Goal: Information Seeking & Learning: Learn about a topic

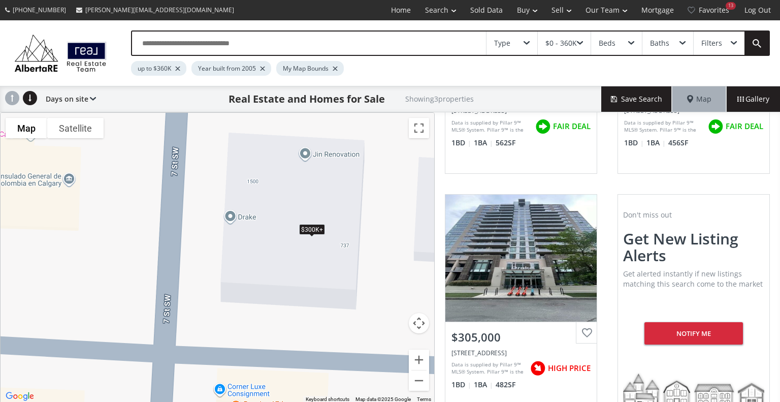
scroll to position [192, 0]
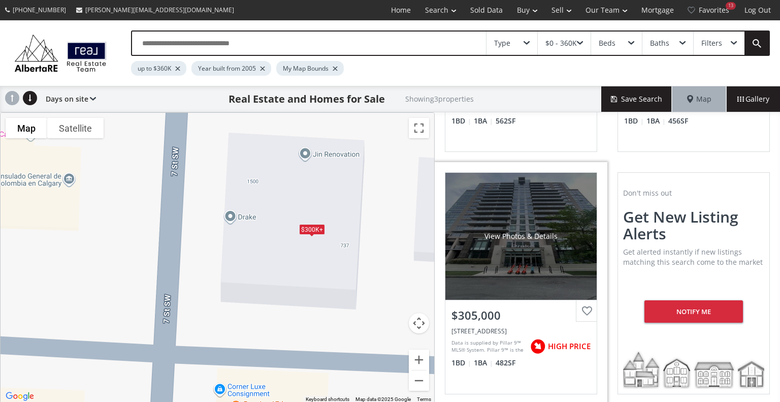
click at [544, 247] on div "View Photos & Details" at bounding box center [520, 236] width 151 height 127
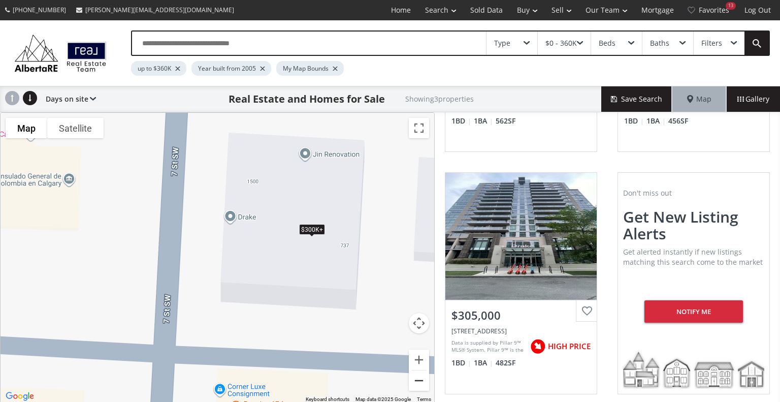
click at [421, 385] on button "Zoom out" at bounding box center [419, 380] width 20 height 20
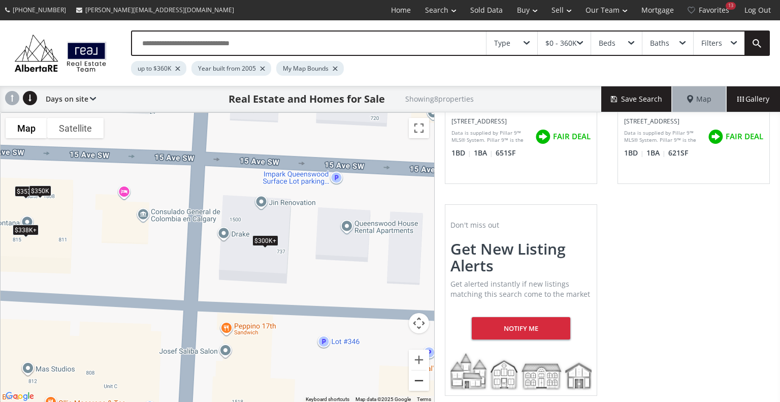
click at [421, 385] on button "Zoom out" at bounding box center [419, 380] width 20 height 20
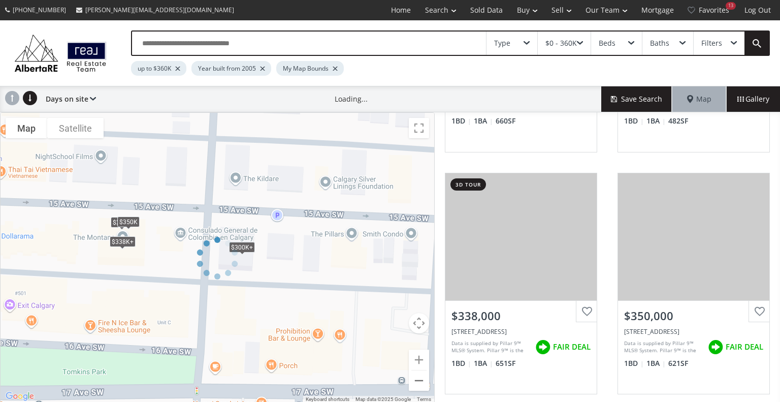
scroll to position [886, 0]
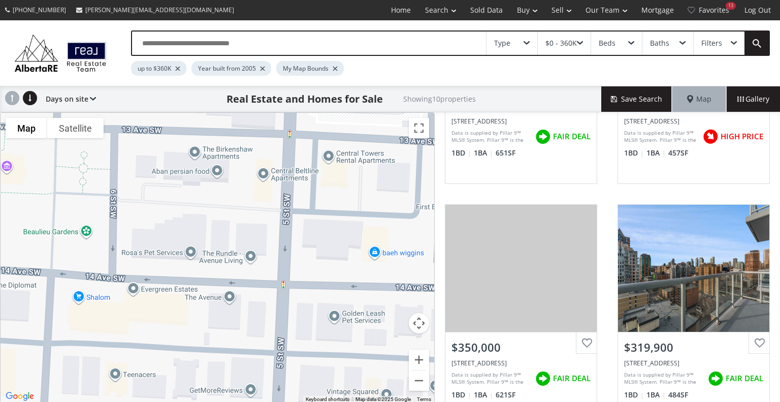
drag, startPoint x: 398, startPoint y: 180, endPoint x: 0, endPoint y: 374, distance: 442.4
click at [0, 374] on div "To navigate the map with touch gestures double-tap and hold your finger on the …" at bounding box center [217, 257] width 435 height 291
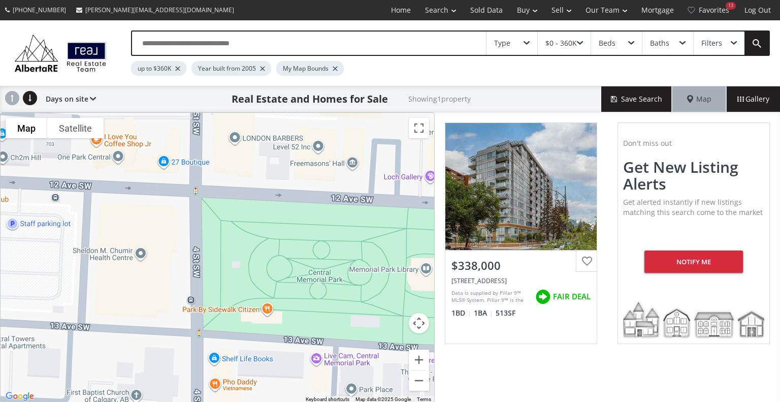
drag, startPoint x: 356, startPoint y: 216, endPoint x: 0, endPoint y: 399, distance: 400.2
click at [0, 399] on div "To navigate the map with touch gestures double-tap and hold your finger on the …" at bounding box center [217, 257] width 435 height 291
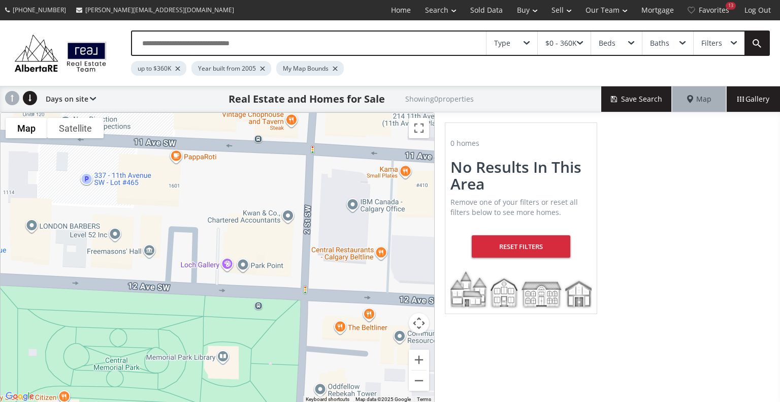
drag, startPoint x: 347, startPoint y: 230, endPoint x: 144, endPoint y: 316, distance: 220.9
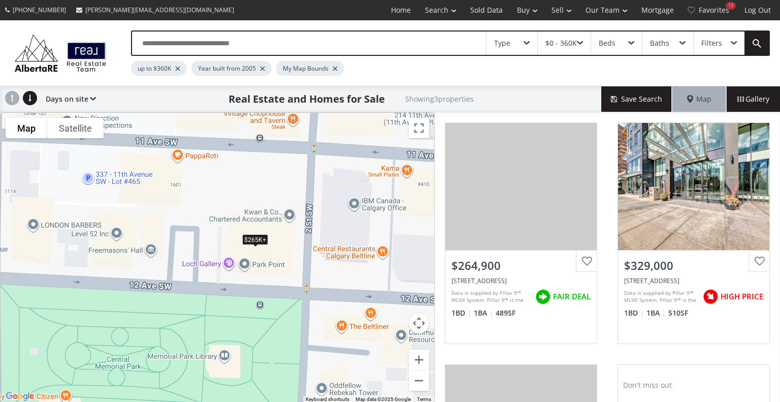
drag, startPoint x: 144, startPoint y: 316, endPoint x: 351, endPoint y: 256, distance: 216.3
click at [351, 256] on div "To navigate, press the arrow keys. $265K+ $265K+ $265K+" at bounding box center [218, 258] width 434 height 290
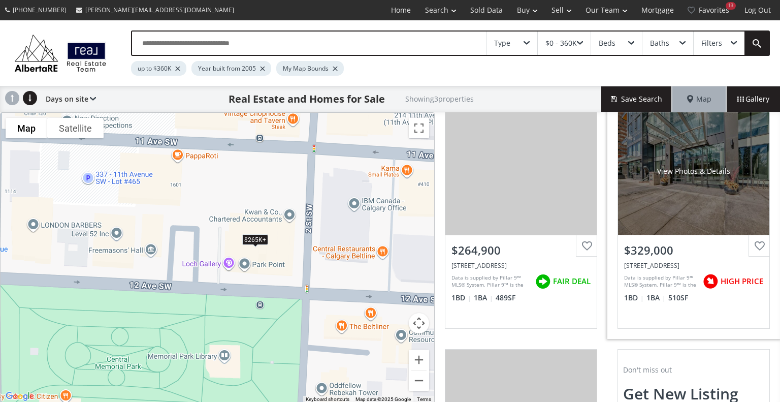
scroll to position [14, 0]
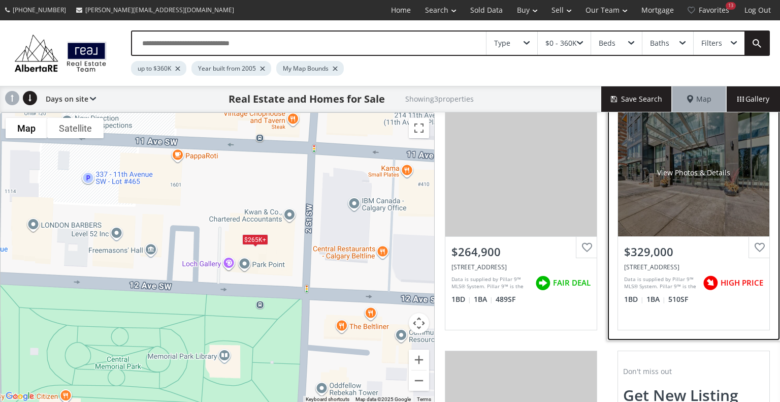
click at [721, 153] on div "View Photos & Details" at bounding box center [693, 172] width 151 height 127
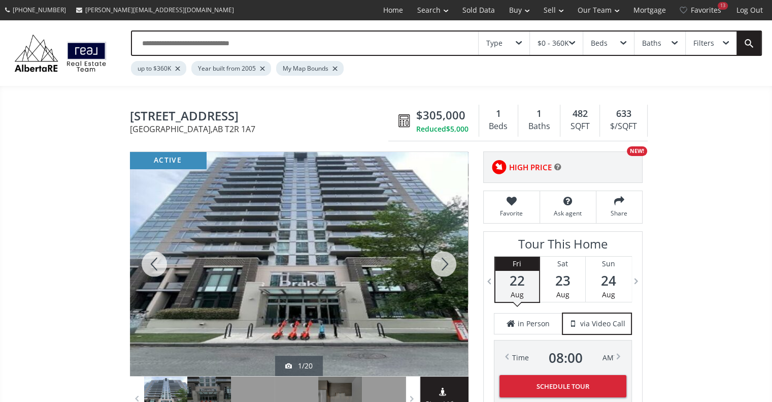
click at [448, 269] on div at bounding box center [443, 264] width 49 height 224
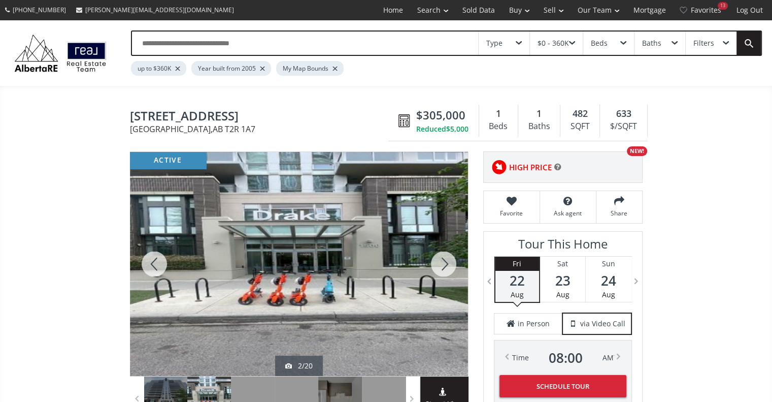
click at [448, 269] on div at bounding box center [443, 264] width 49 height 224
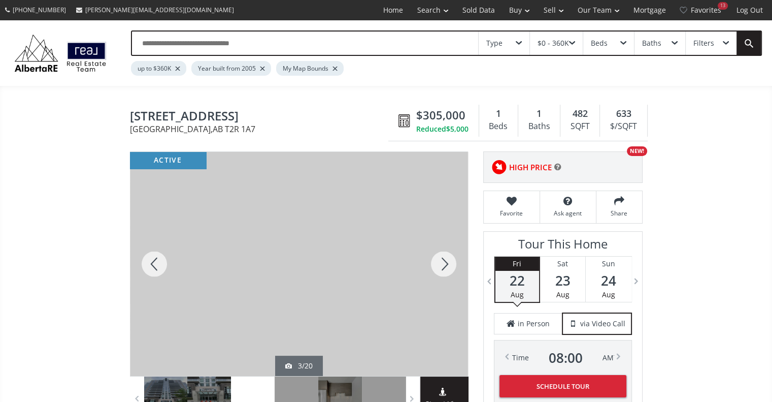
click at [448, 269] on div at bounding box center [443, 264] width 49 height 224
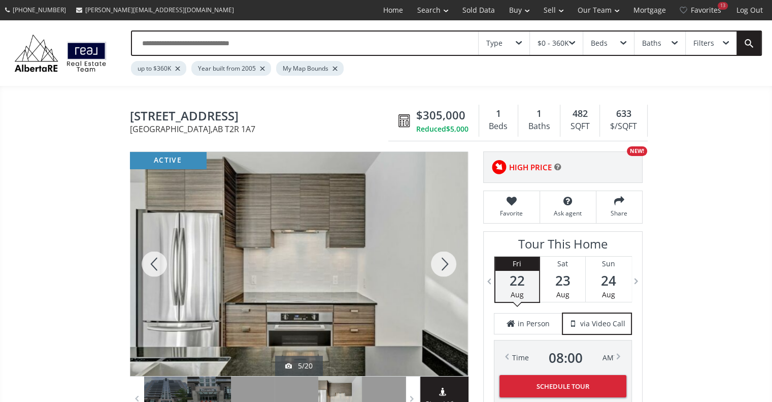
click at [154, 266] on div at bounding box center [154, 264] width 49 height 224
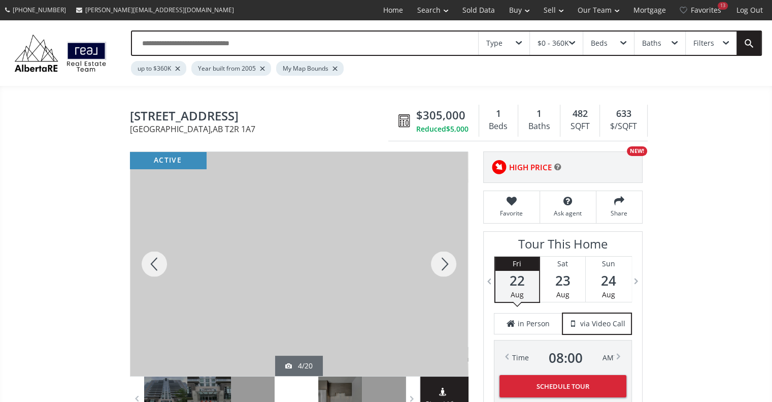
click at [449, 262] on div at bounding box center [443, 264] width 49 height 224
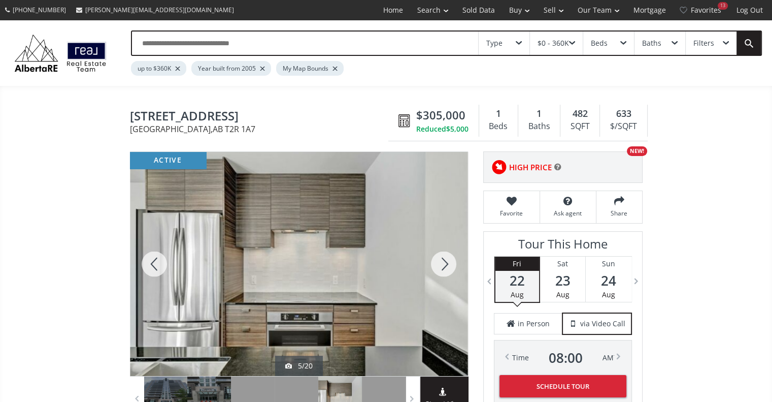
click at [449, 262] on div at bounding box center [443, 264] width 49 height 224
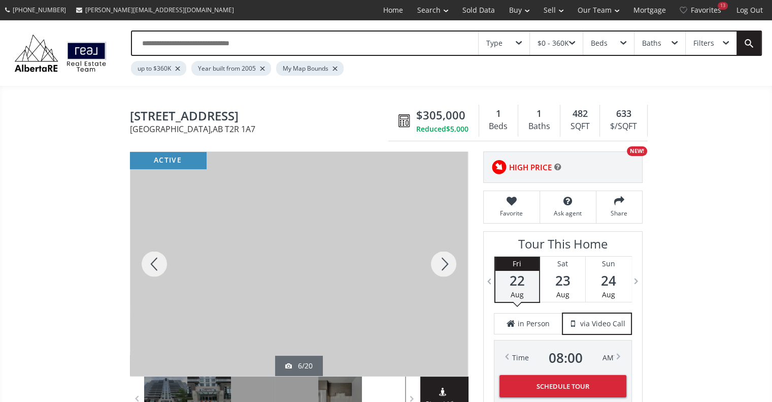
click at [449, 262] on div at bounding box center [443, 264] width 49 height 224
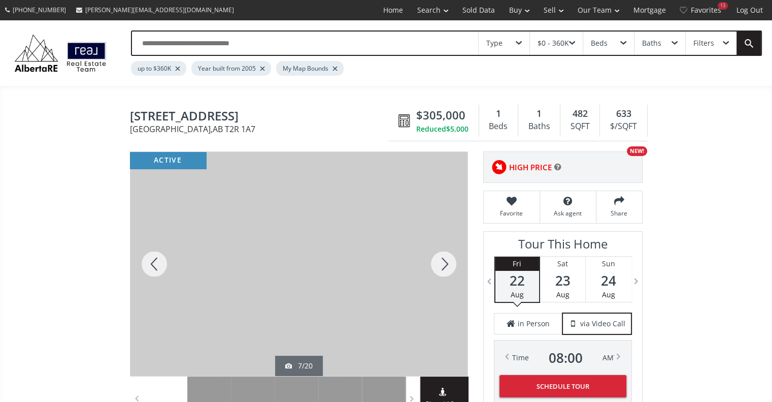
click at [449, 262] on div at bounding box center [443, 264] width 49 height 224
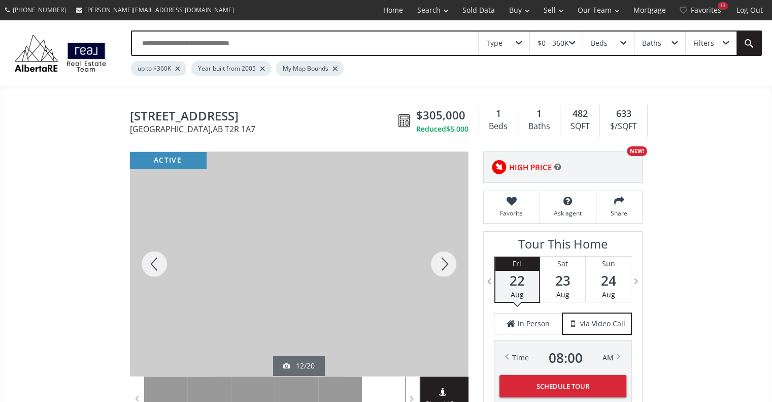
click at [449, 262] on div at bounding box center [443, 264] width 49 height 224
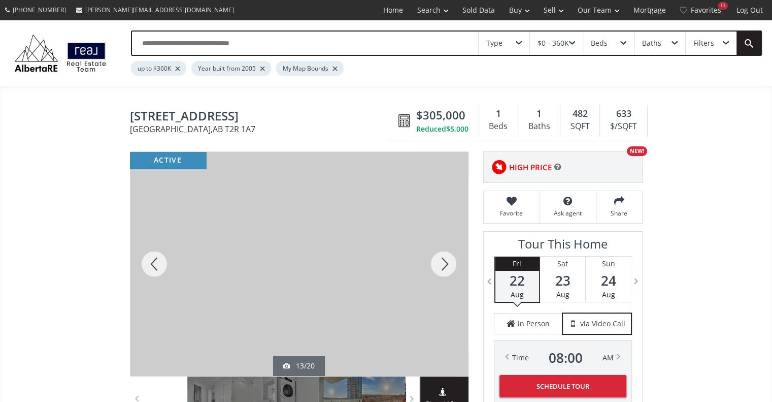
click at [449, 262] on div at bounding box center [443, 264] width 49 height 224
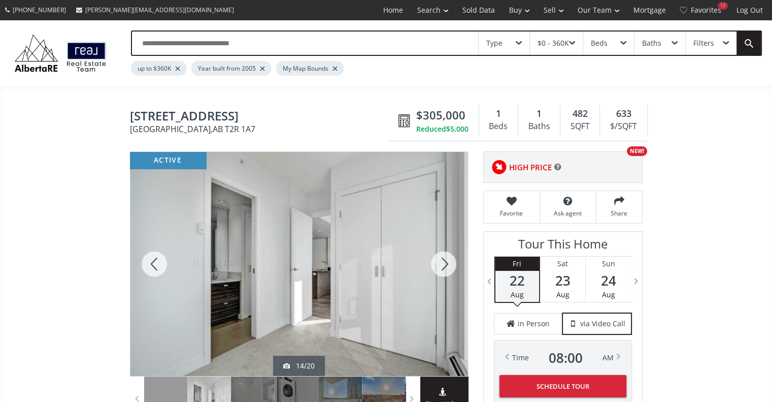
click at [449, 262] on div at bounding box center [443, 264] width 49 height 224
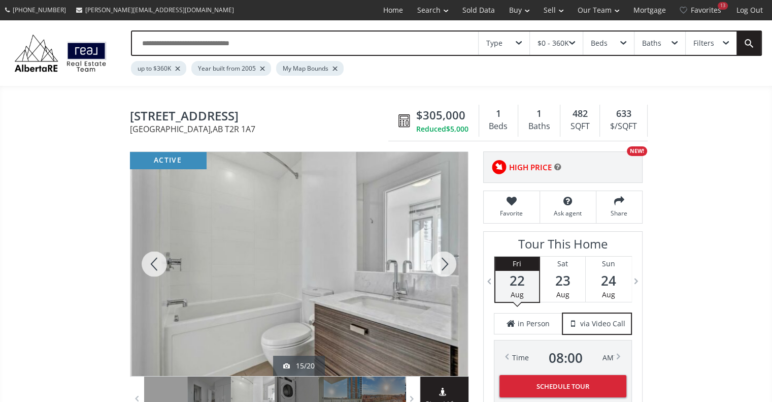
click at [449, 262] on div at bounding box center [443, 264] width 49 height 224
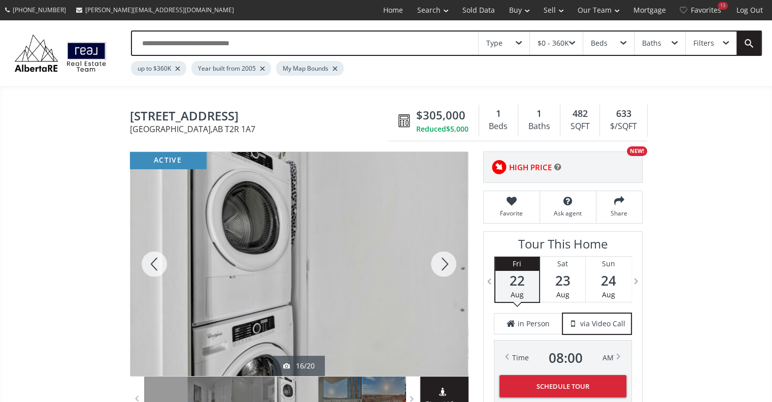
click at [449, 262] on div at bounding box center [443, 264] width 49 height 224
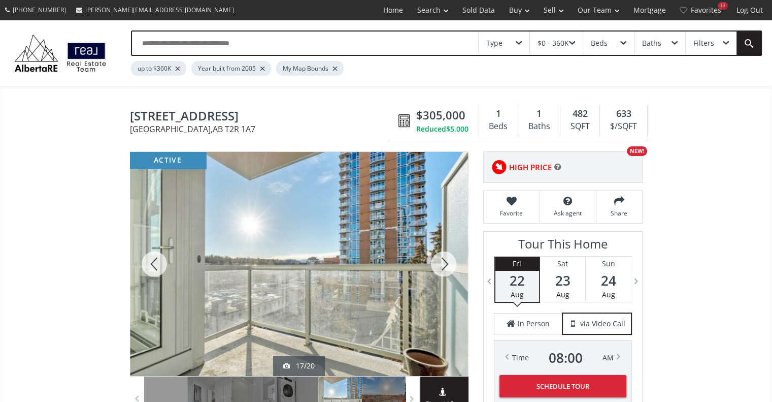
click at [449, 262] on div at bounding box center [443, 264] width 49 height 224
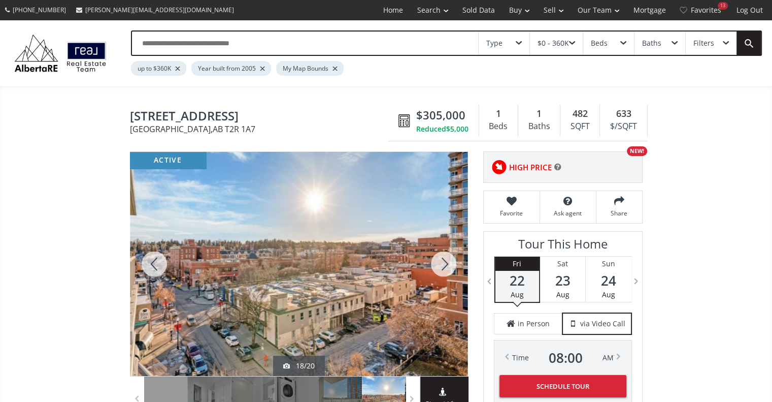
click at [449, 262] on div at bounding box center [443, 264] width 49 height 224
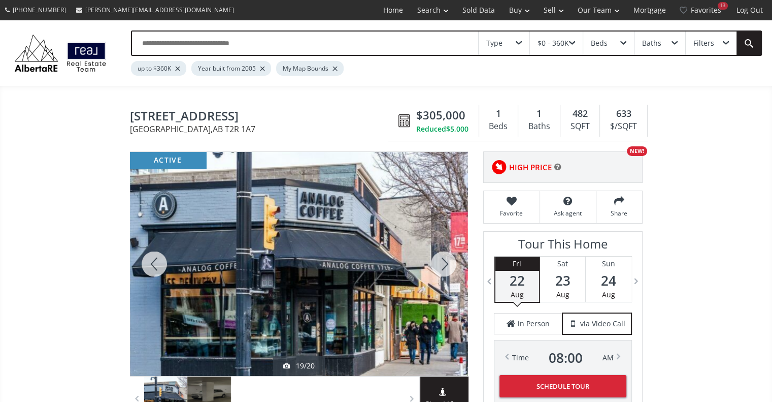
click at [449, 262] on div at bounding box center [443, 264] width 49 height 224
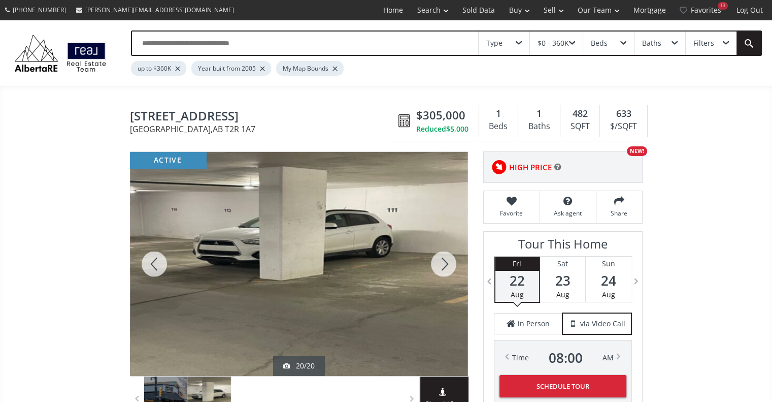
click at [449, 262] on div at bounding box center [443, 264] width 49 height 224
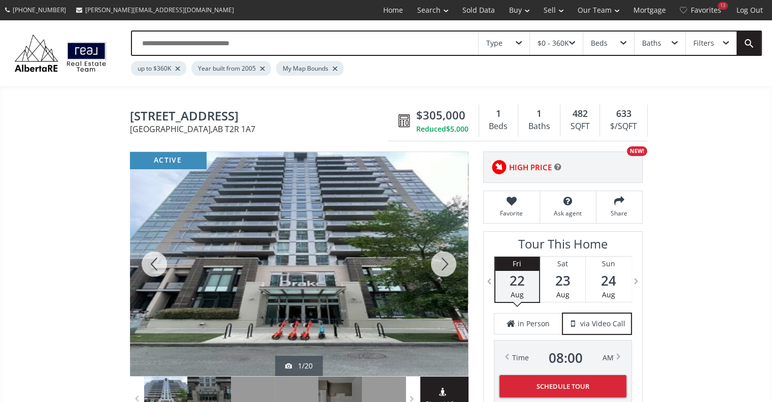
click at [449, 262] on div at bounding box center [443, 264] width 49 height 224
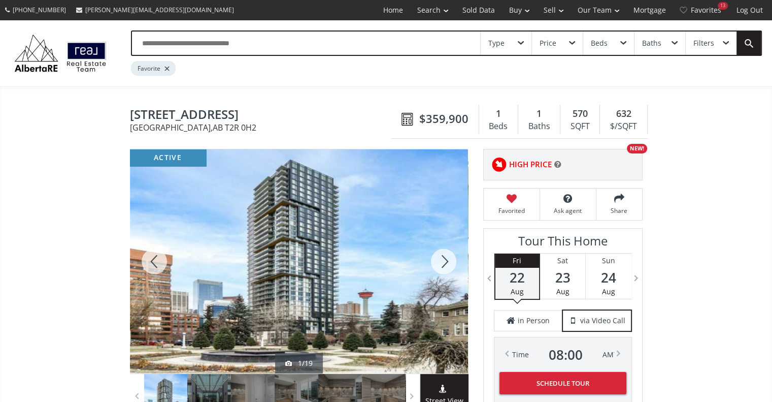
click at [446, 255] on div at bounding box center [443, 261] width 49 height 224
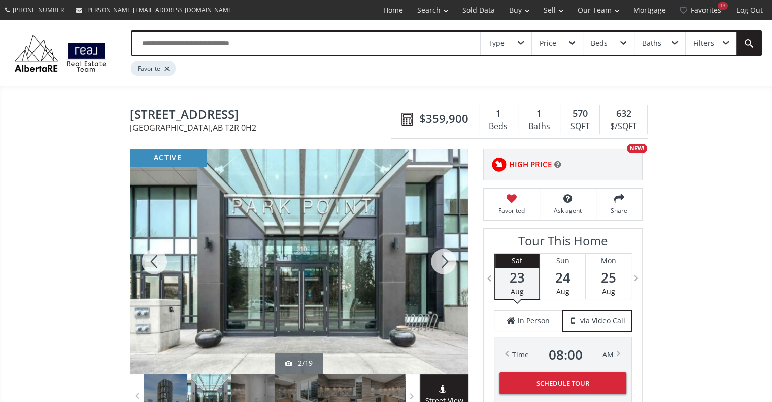
click at [446, 255] on div at bounding box center [443, 261] width 49 height 224
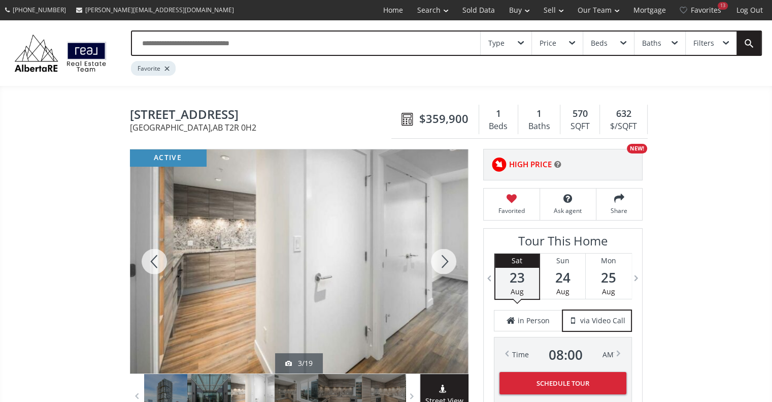
click at [446, 255] on div at bounding box center [443, 261] width 49 height 224
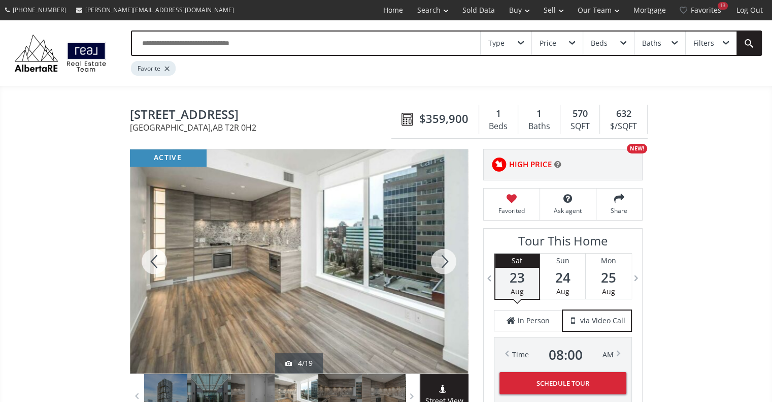
click at [446, 255] on div at bounding box center [443, 261] width 49 height 224
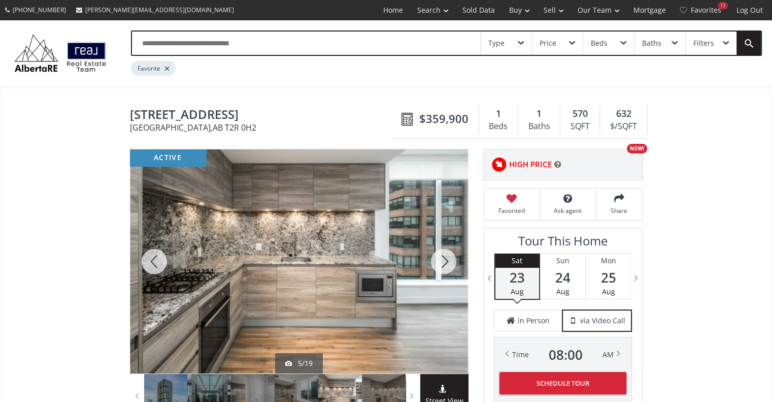
click at [446, 255] on div at bounding box center [443, 261] width 49 height 224
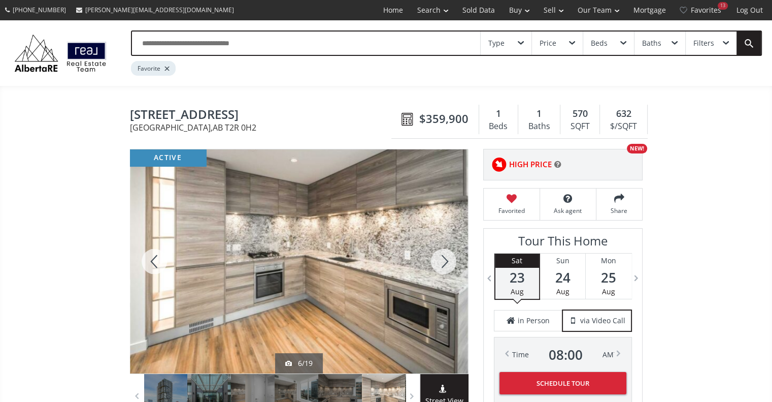
click at [446, 255] on div at bounding box center [443, 261] width 49 height 224
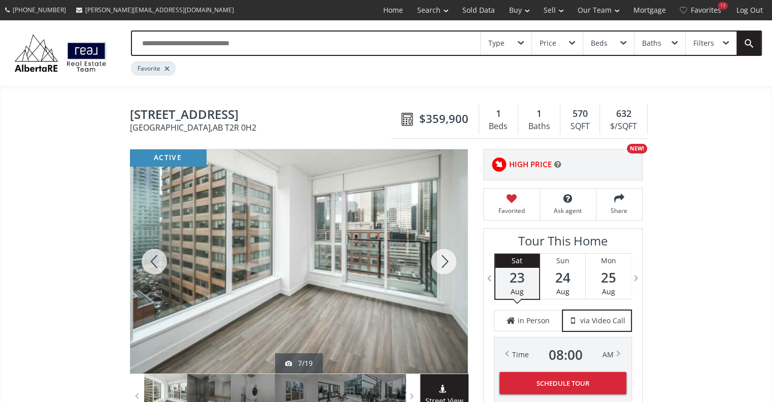
click at [446, 255] on div at bounding box center [443, 261] width 49 height 224
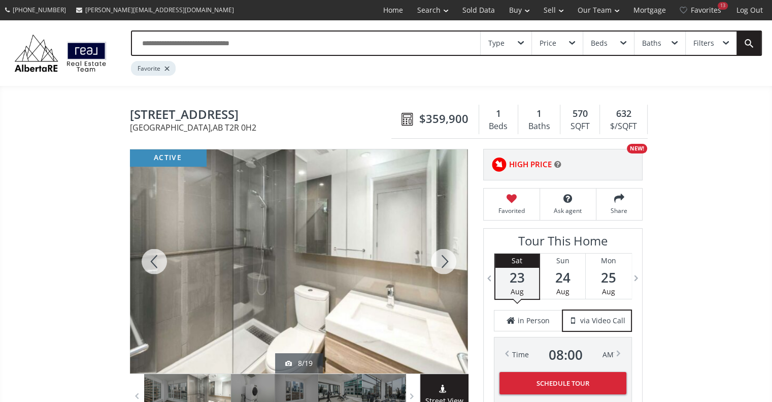
click at [446, 255] on div at bounding box center [443, 261] width 49 height 224
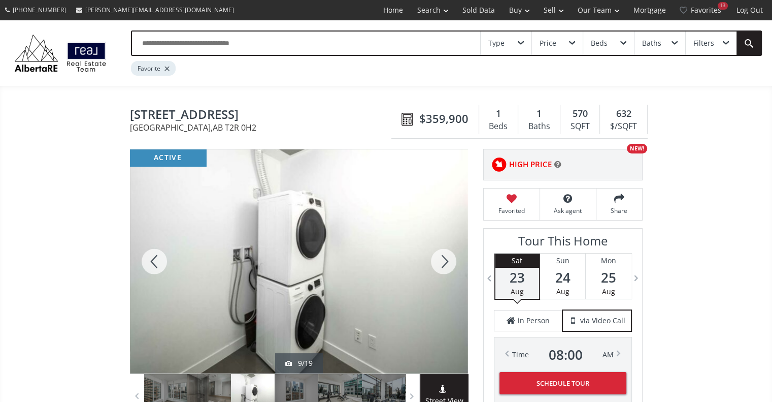
click at [446, 255] on div at bounding box center [443, 261] width 49 height 224
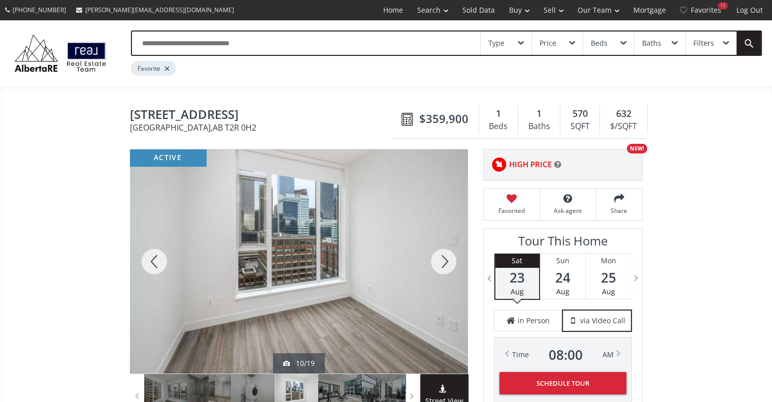
click at [446, 255] on div at bounding box center [443, 261] width 49 height 224
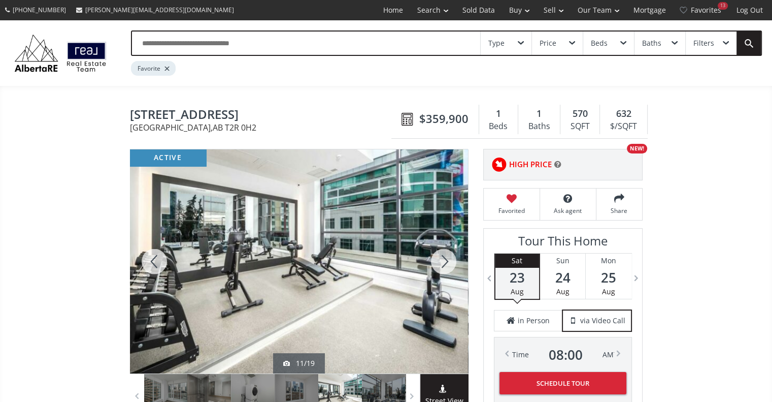
click at [446, 255] on div at bounding box center [443, 261] width 49 height 224
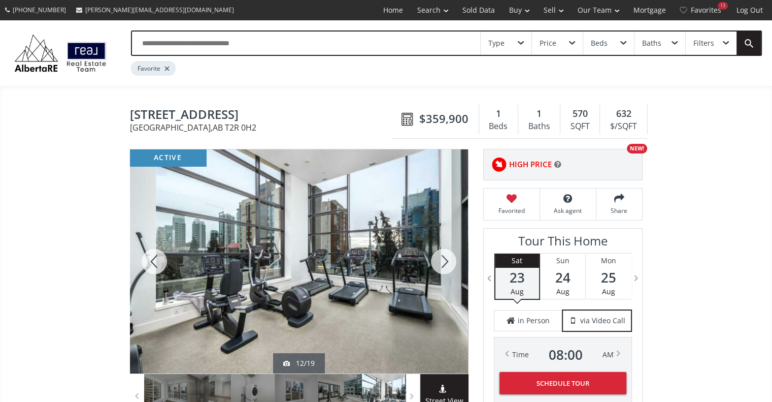
click at [446, 255] on div at bounding box center [443, 261] width 49 height 224
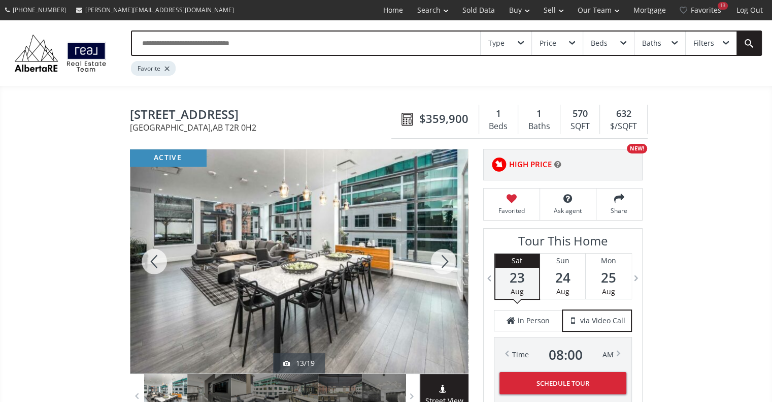
click at [446, 255] on div at bounding box center [443, 261] width 49 height 224
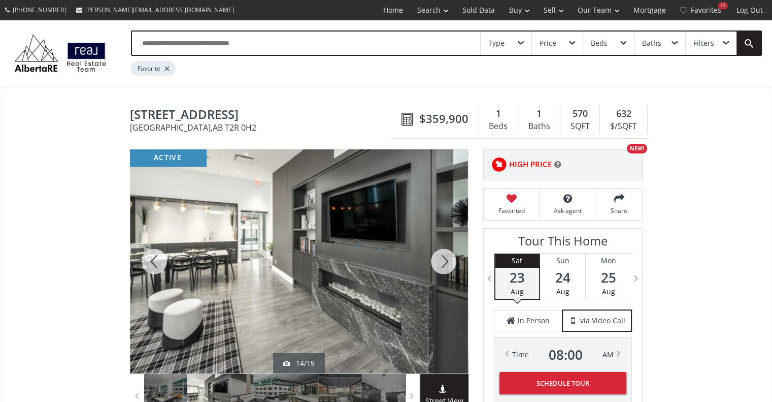
click at [446, 255] on div at bounding box center [443, 261] width 49 height 224
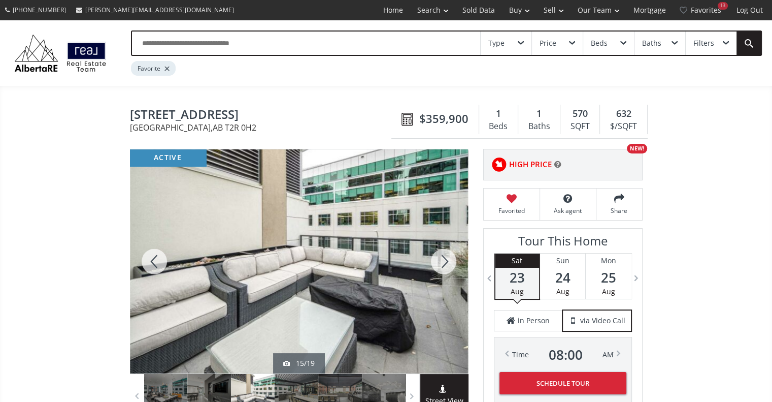
click at [446, 255] on div at bounding box center [443, 261] width 49 height 224
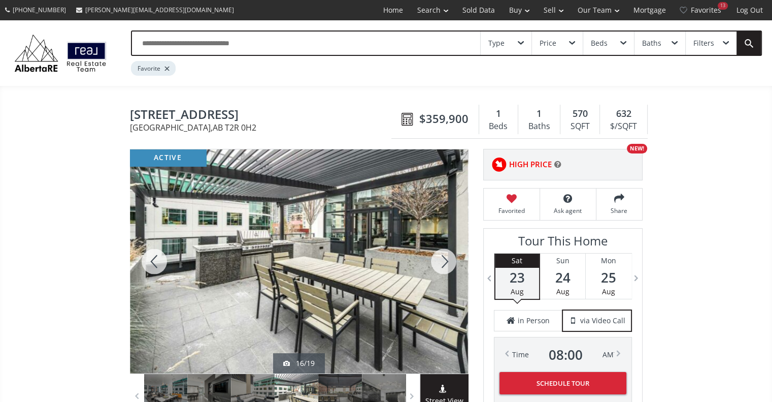
click at [446, 255] on div at bounding box center [443, 261] width 49 height 224
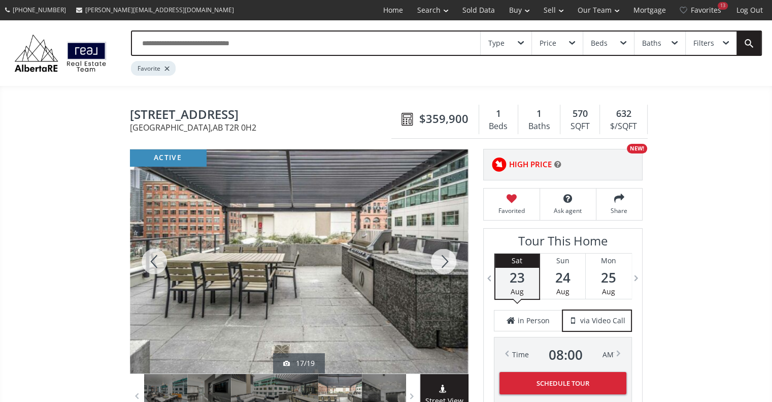
click at [446, 255] on div at bounding box center [443, 261] width 49 height 224
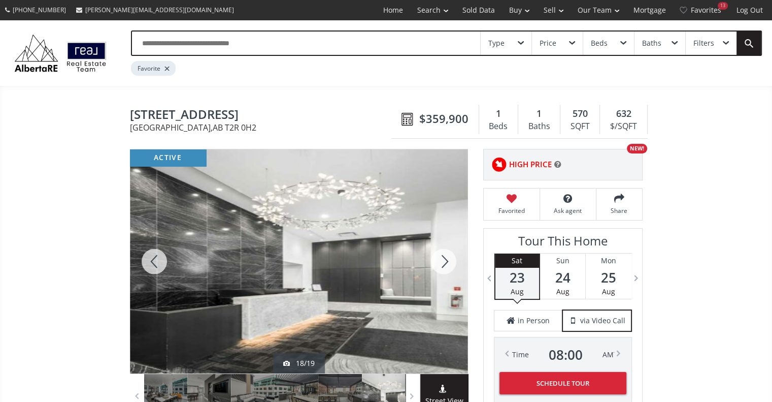
click at [446, 255] on div at bounding box center [443, 261] width 49 height 224
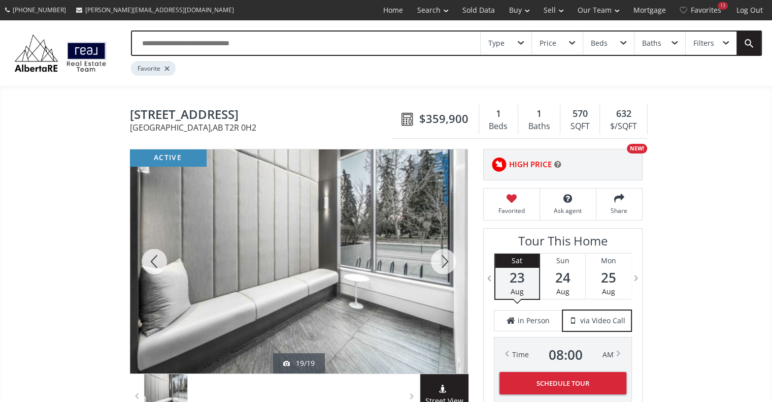
click at [143, 268] on div at bounding box center [154, 261] width 49 height 224
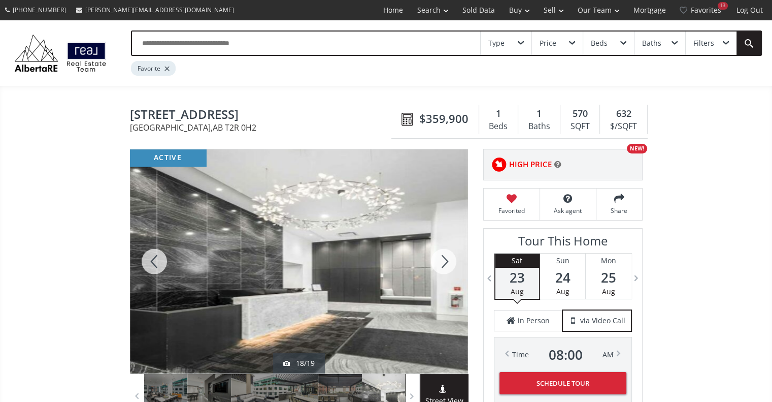
click at [143, 268] on div at bounding box center [154, 261] width 49 height 224
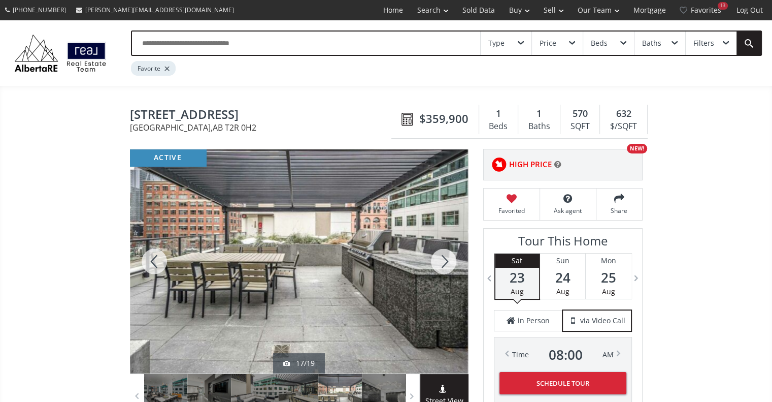
click at [143, 268] on div at bounding box center [154, 261] width 49 height 224
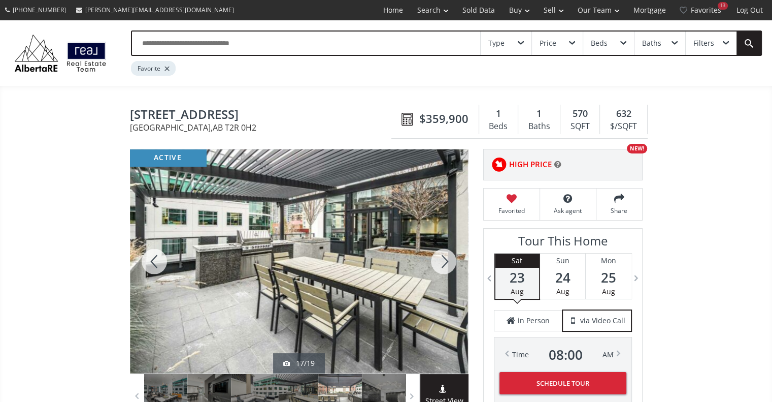
click at [143, 268] on div at bounding box center [154, 261] width 49 height 224
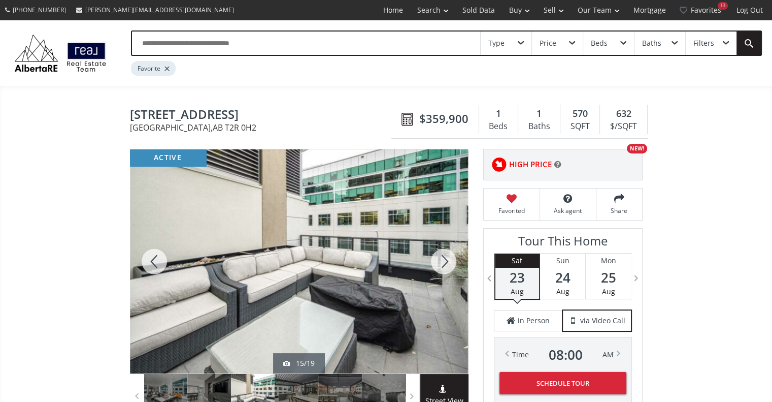
click at [143, 268] on div at bounding box center [154, 261] width 49 height 224
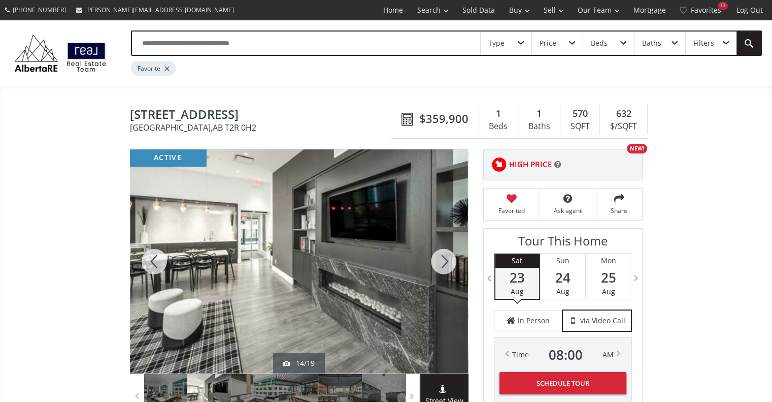
click at [143, 268] on div at bounding box center [154, 261] width 49 height 224
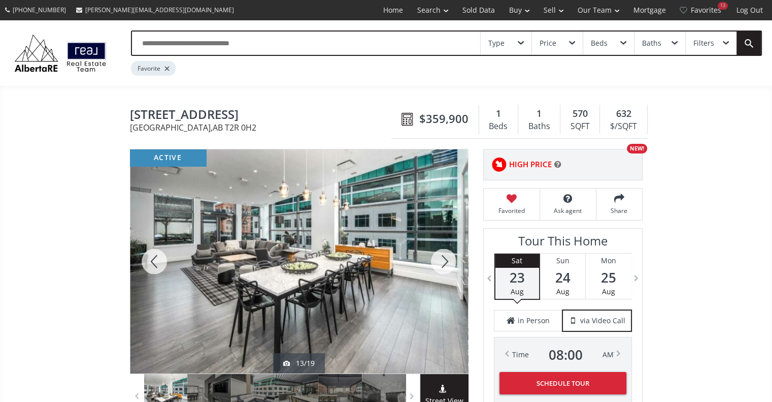
click at [143, 268] on div at bounding box center [154, 261] width 49 height 224
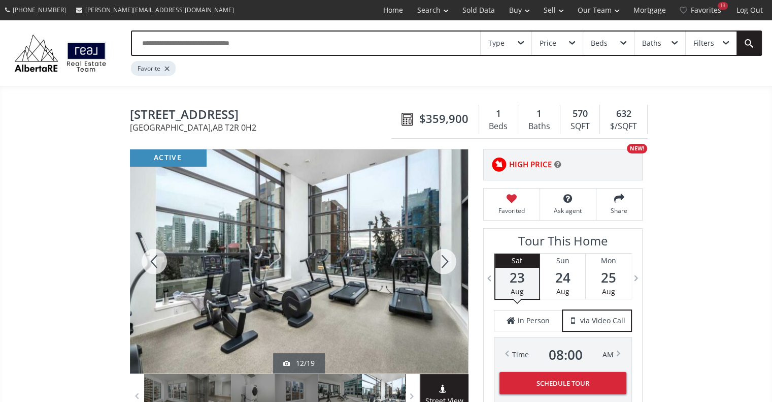
click at [143, 268] on div at bounding box center [154, 261] width 49 height 224
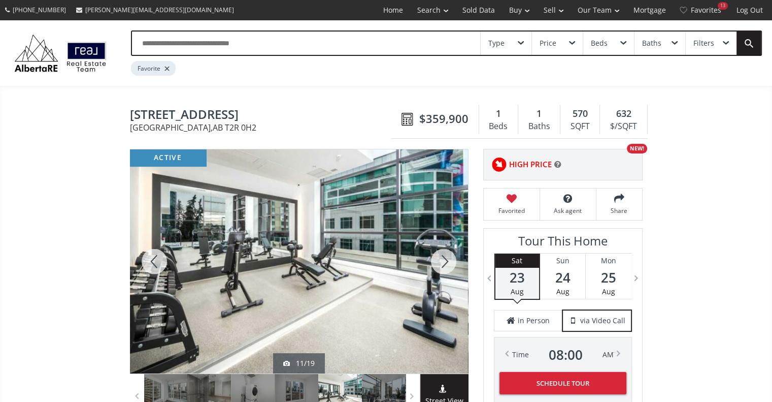
click at [143, 268] on div at bounding box center [154, 261] width 49 height 224
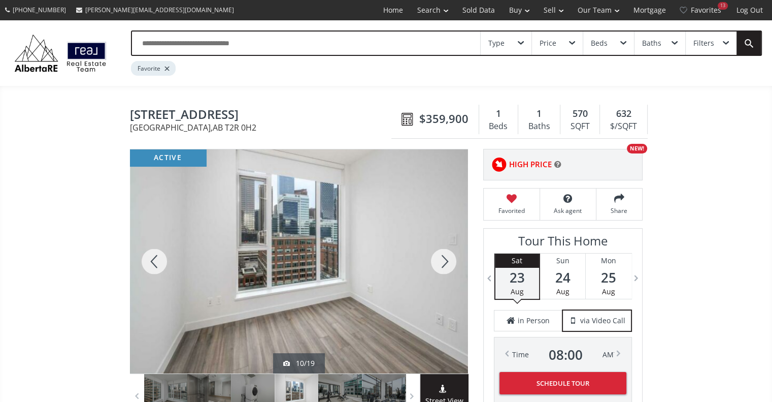
click at [143, 268] on div at bounding box center [154, 261] width 49 height 224
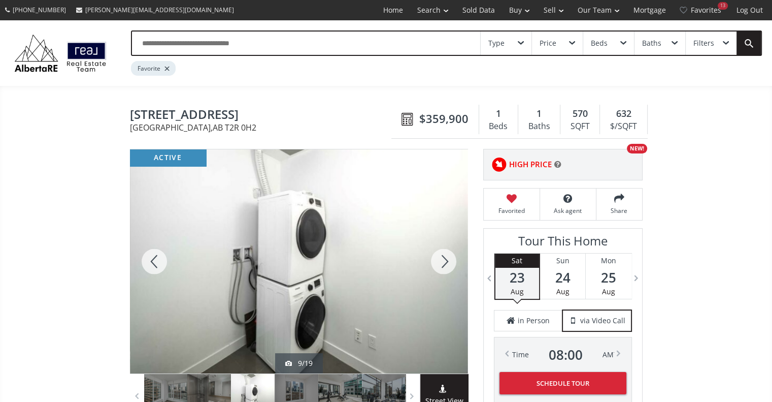
click at [143, 268] on div at bounding box center [154, 261] width 49 height 224
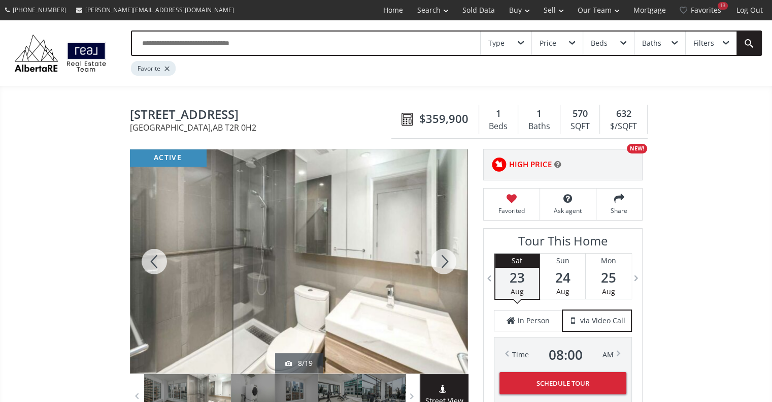
click at [143, 268] on div at bounding box center [154, 261] width 49 height 224
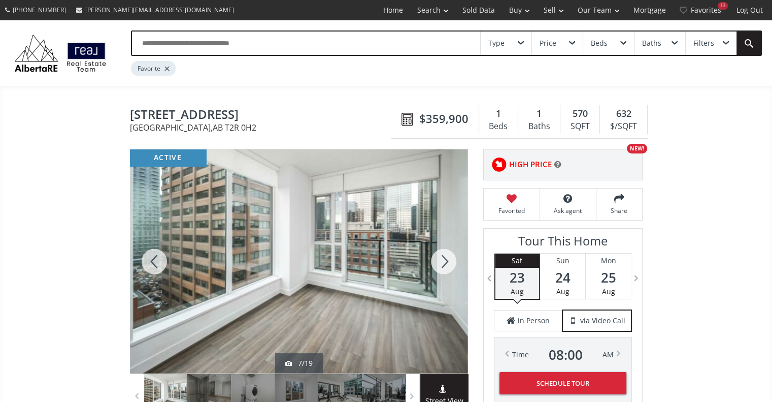
click at [143, 268] on div at bounding box center [154, 261] width 49 height 224
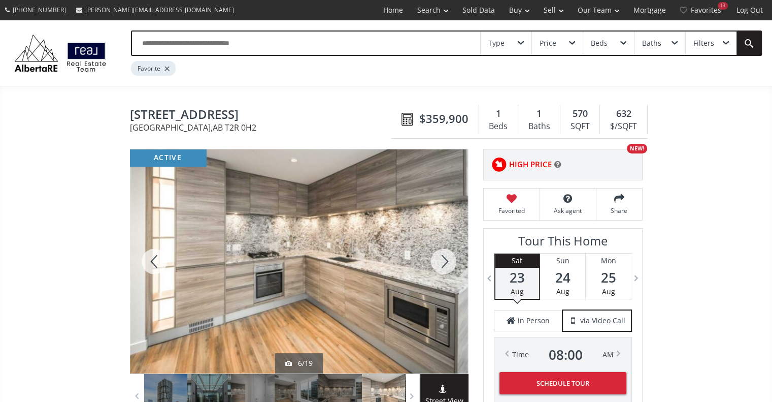
click at [445, 261] on div at bounding box center [443, 261] width 49 height 224
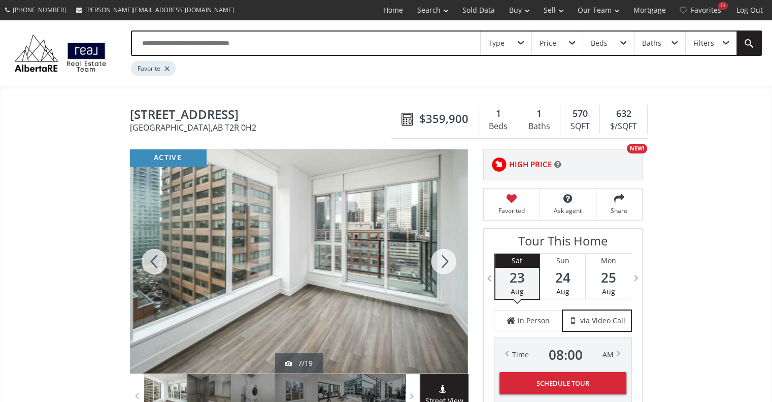
click at [445, 261] on div at bounding box center [443, 261] width 49 height 224
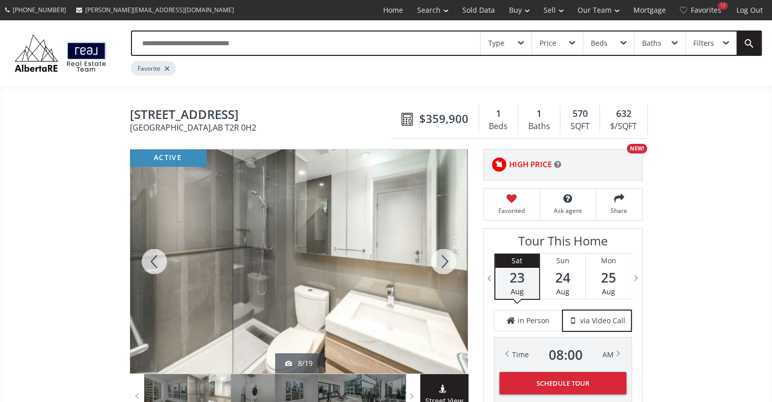
click at [445, 261] on div at bounding box center [443, 261] width 49 height 224
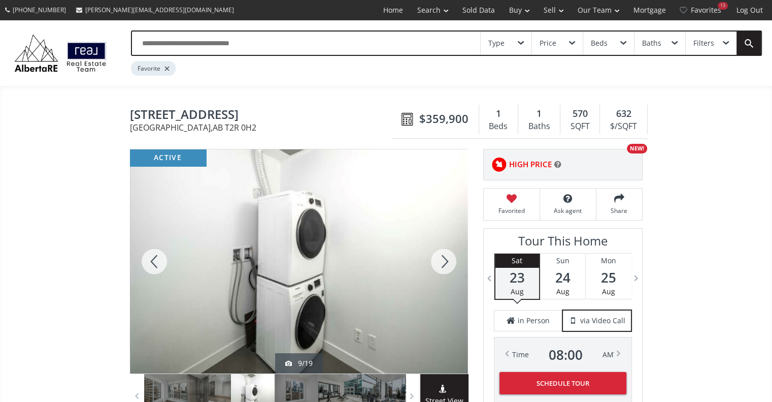
click at [445, 261] on div at bounding box center [443, 261] width 49 height 224
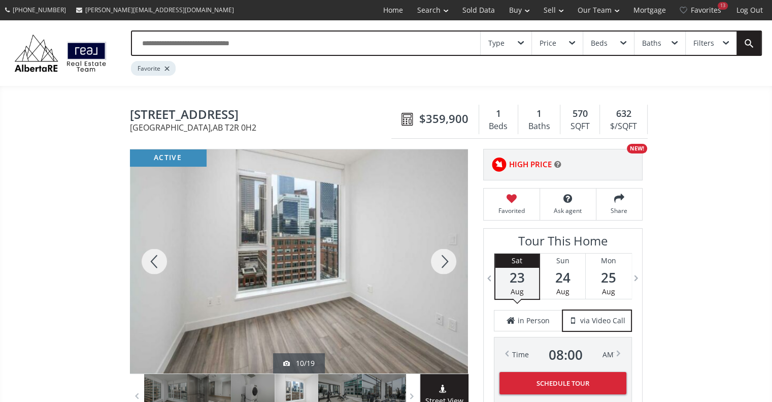
click at [445, 261] on div at bounding box center [443, 261] width 49 height 224
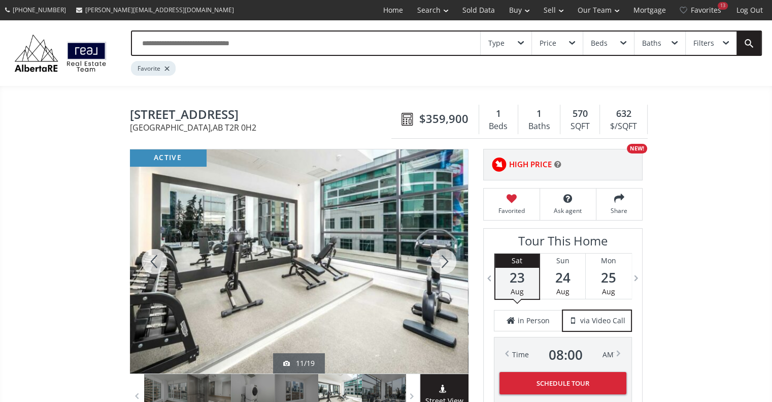
click at [445, 261] on div at bounding box center [443, 261] width 49 height 224
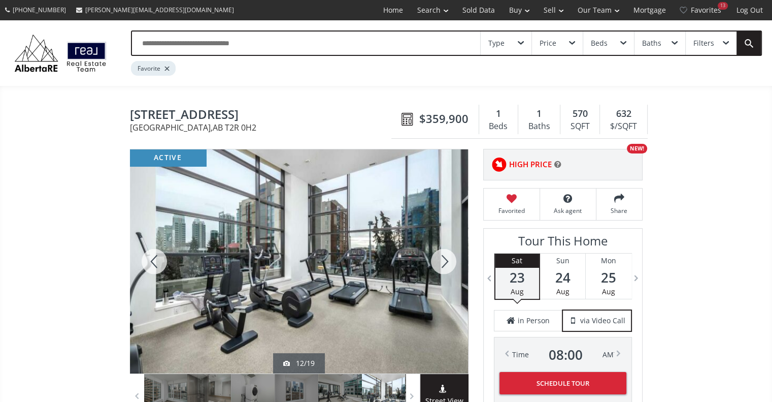
click at [445, 261] on div at bounding box center [443, 261] width 49 height 224
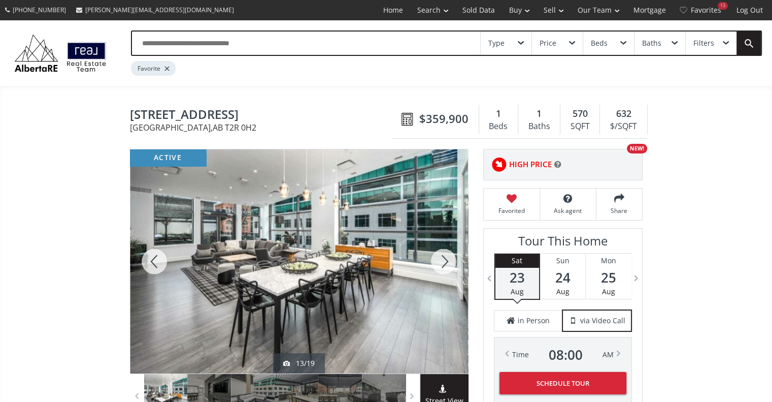
click at [445, 261] on div at bounding box center [443, 261] width 49 height 224
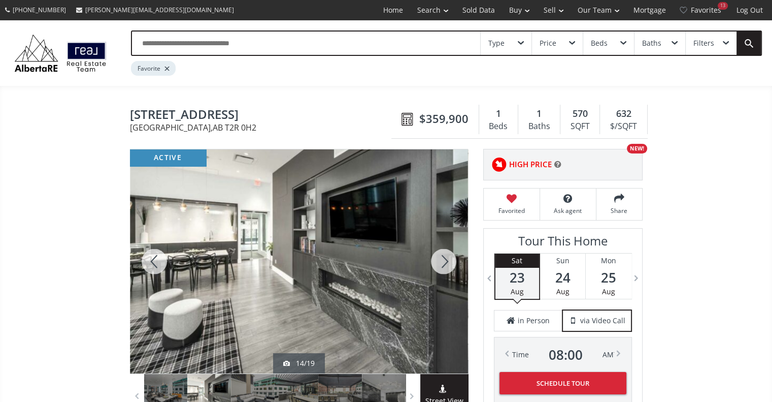
click at [445, 261] on div at bounding box center [443, 261] width 49 height 224
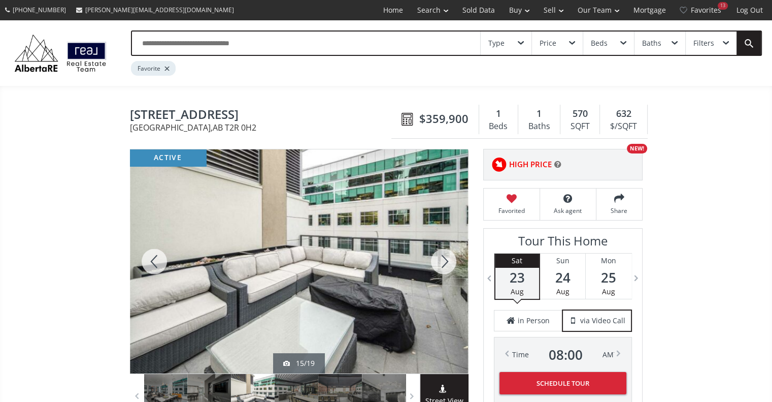
click at [445, 261] on div at bounding box center [443, 261] width 49 height 224
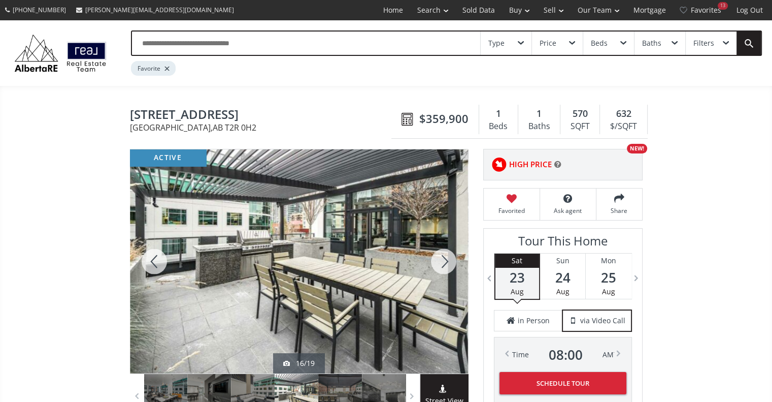
click at [445, 261] on div at bounding box center [443, 261] width 49 height 224
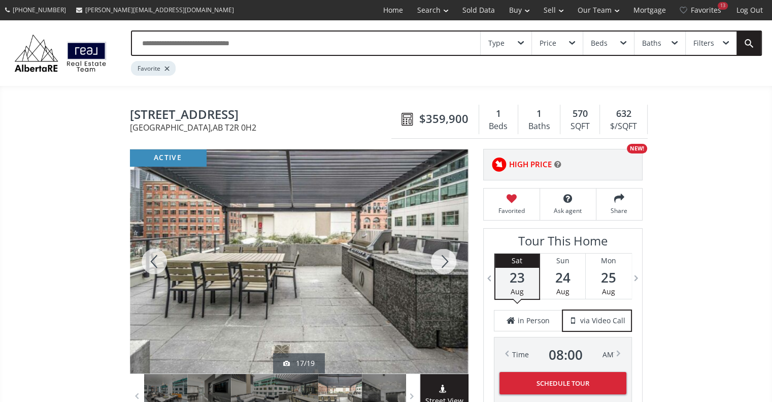
click at [445, 261] on div at bounding box center [443, 261] width 49 height 224
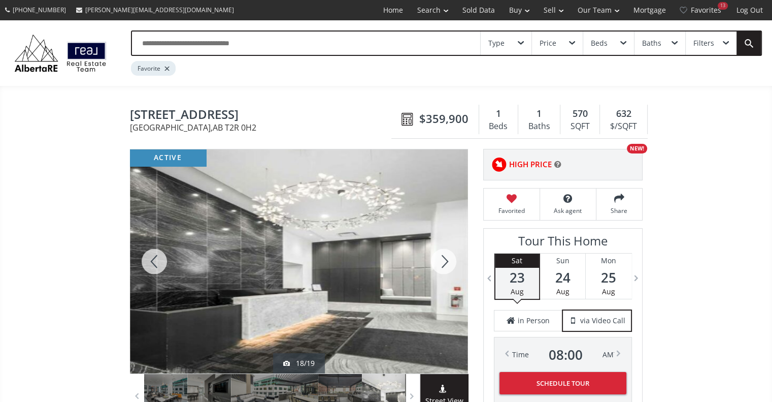
click at [445, 261] on div at bounding box center [443, 261] width 49 height 224
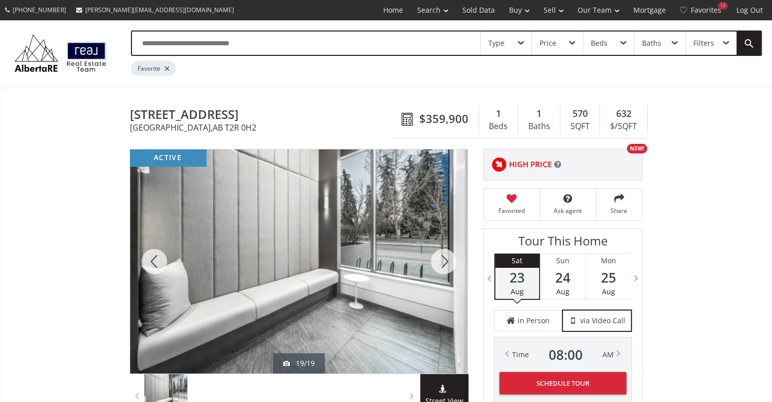
click at [445, 261] on div at bounding box center [443, 261] width 49 height 224
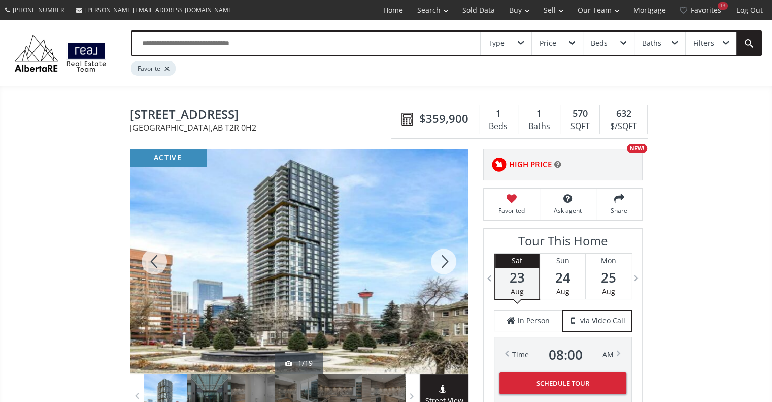
click at [445, 261] on div at bounding box center [443, 261] width 49 height 224
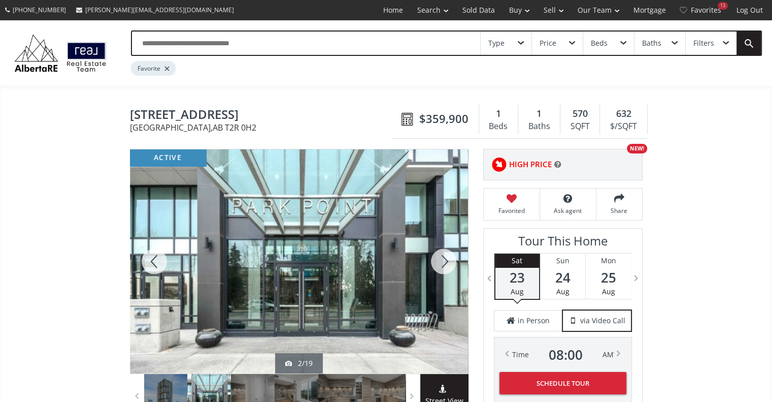
click at [445, 261] on div at bounding box center [443, 261] width 49 height 224
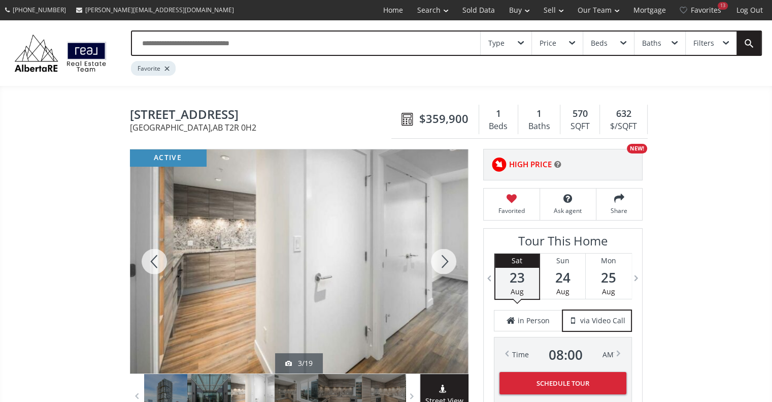
click at [445, 261] on div at bounding box center [443, 261] width 49 height 224
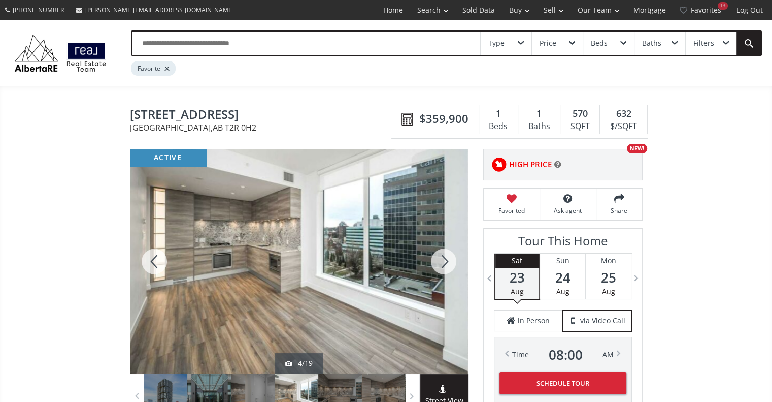
click at [445, 261] on div at bounding box center [443, 261] width 49 height 224
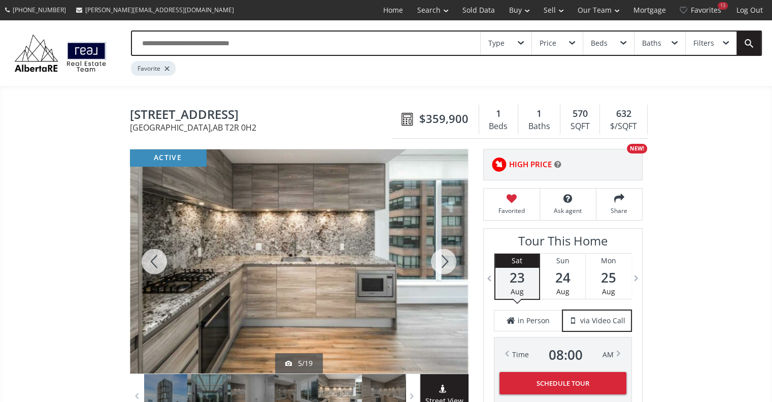
click at [445, 261] on div at bounding box center [443, 261] width 49 height 224
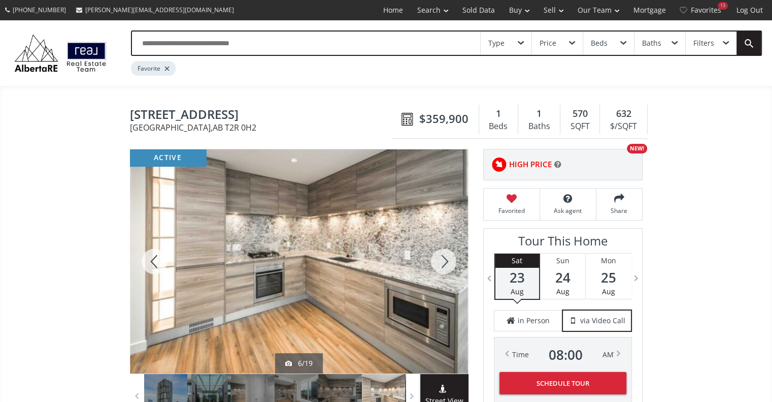
click at [445, 261] on div at bounding box center [443, 261] width 49 height 224
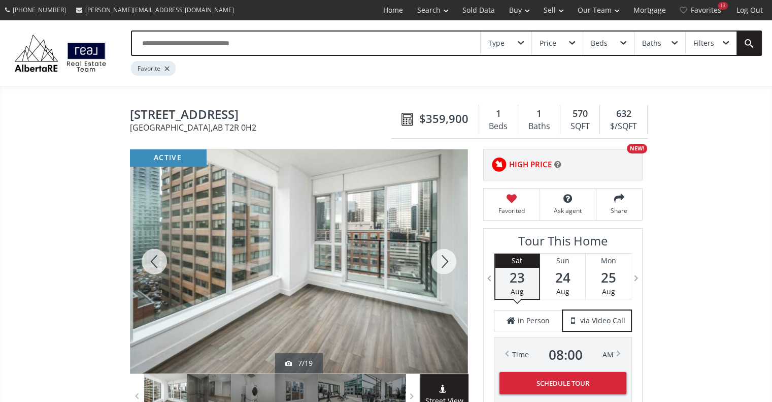
click at [445, 261] on div at bounding box center [443, 261] width 49 height 224
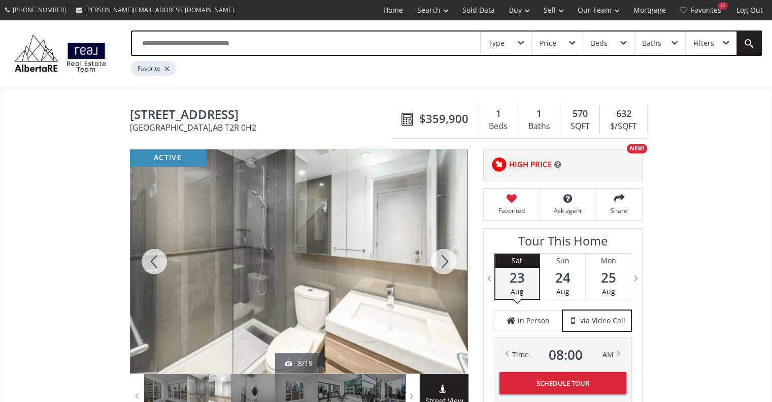
click at [445, 261] on div at bounding box center [443, 261] width 49 height 224
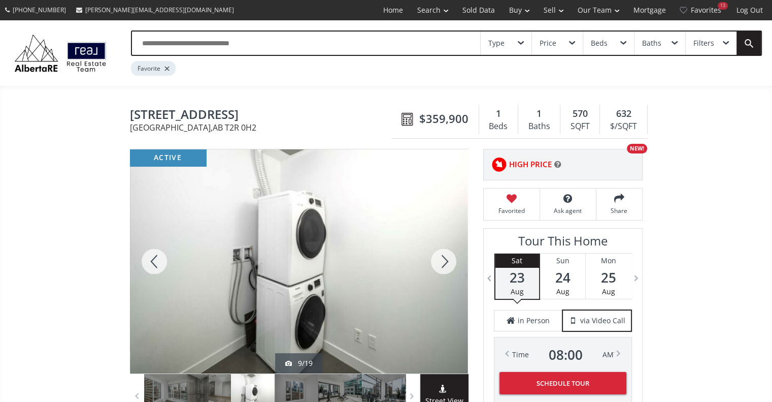
click at [445, 261] on div at bounding box center [443, 261] width 49 height 224
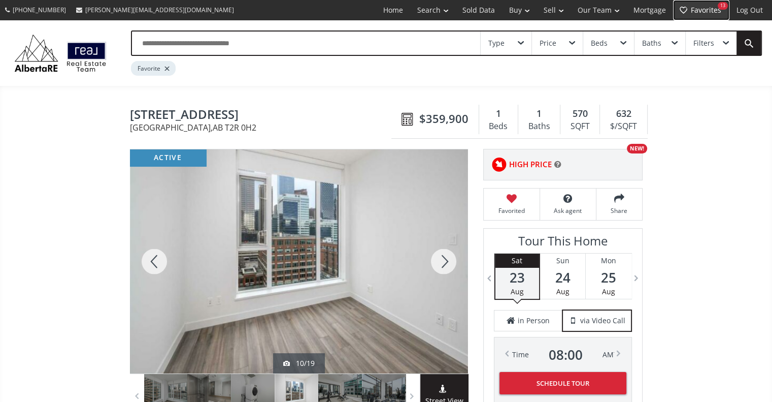
click at [703, 16] on link "Favorites 13" at bounding box center [701, 10] width 56 height 20
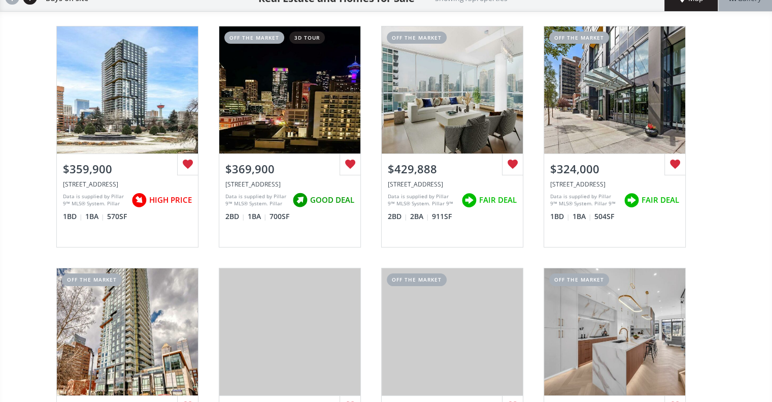
scroll to position [98, 0]
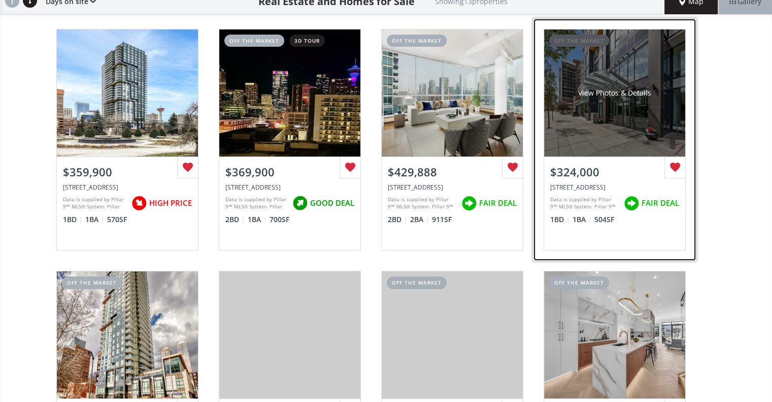
click at [643, 118] on div "View Photos & Details" at bounding box center [614, 92] width 141 height 127
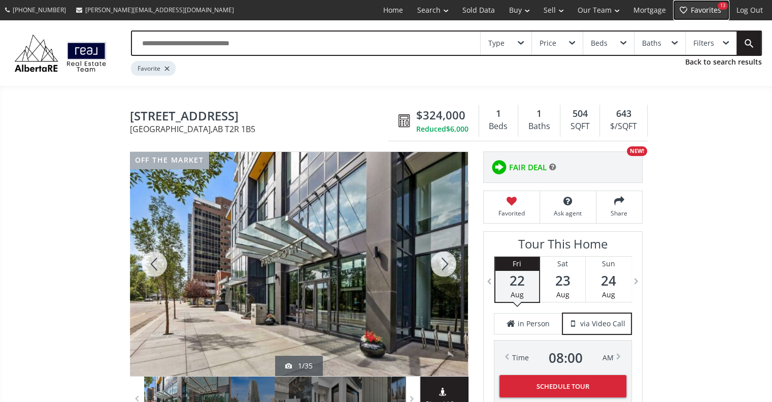
click at [705, 12] on link "Favorites 13" at bounding box center [701, 10] width 56 height 20
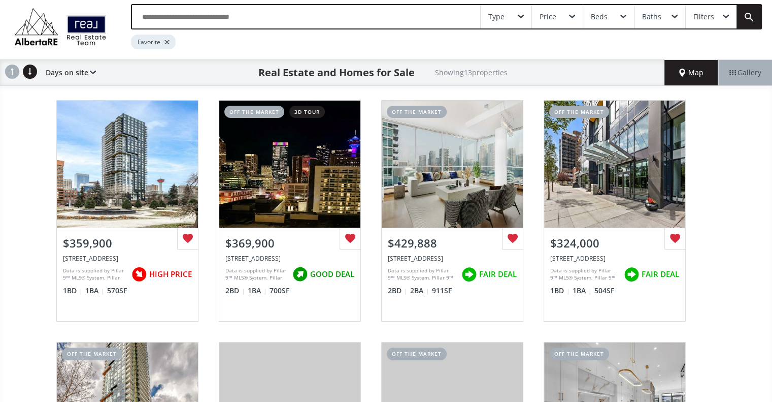
scroll to position [27, 0]
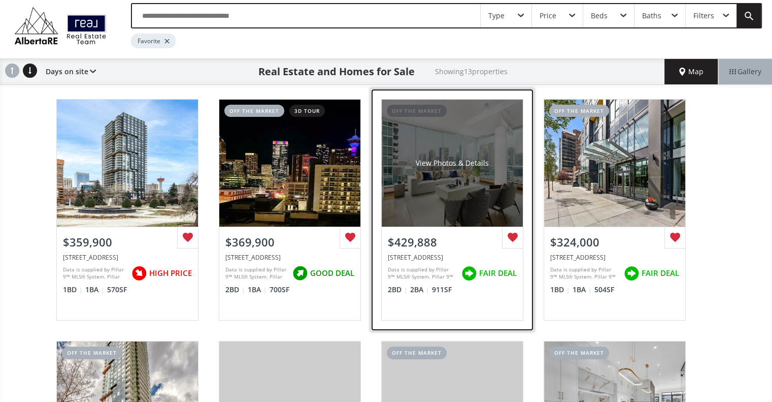
click at [423, 152] on div "View Photos & Details" at bounding box center [452, 163] width 141 height 127
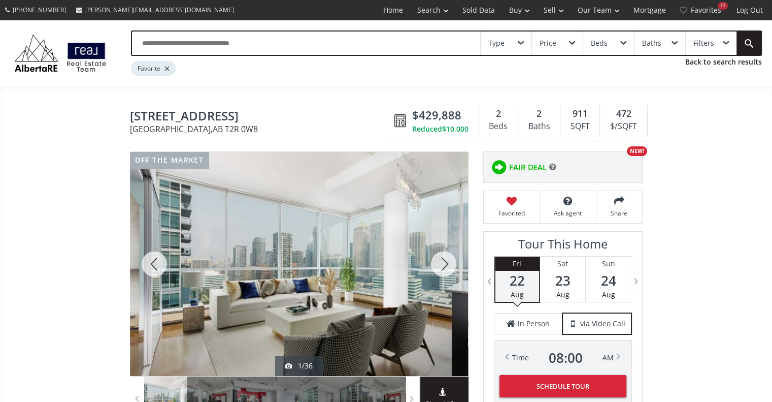
click at [445, 264] on div at bounding box center [443, 264] width 49 height 224
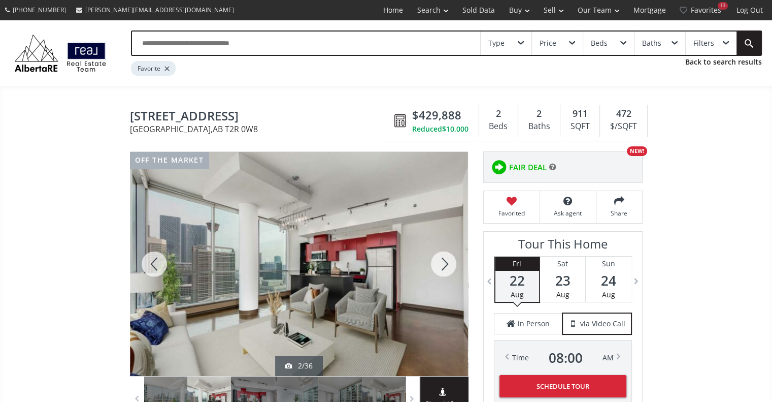
click at [445, 264] on div at bounding box center [443, 264] width 49 height 224
